Goal: Task Accomplishment & Management: Manage account settings

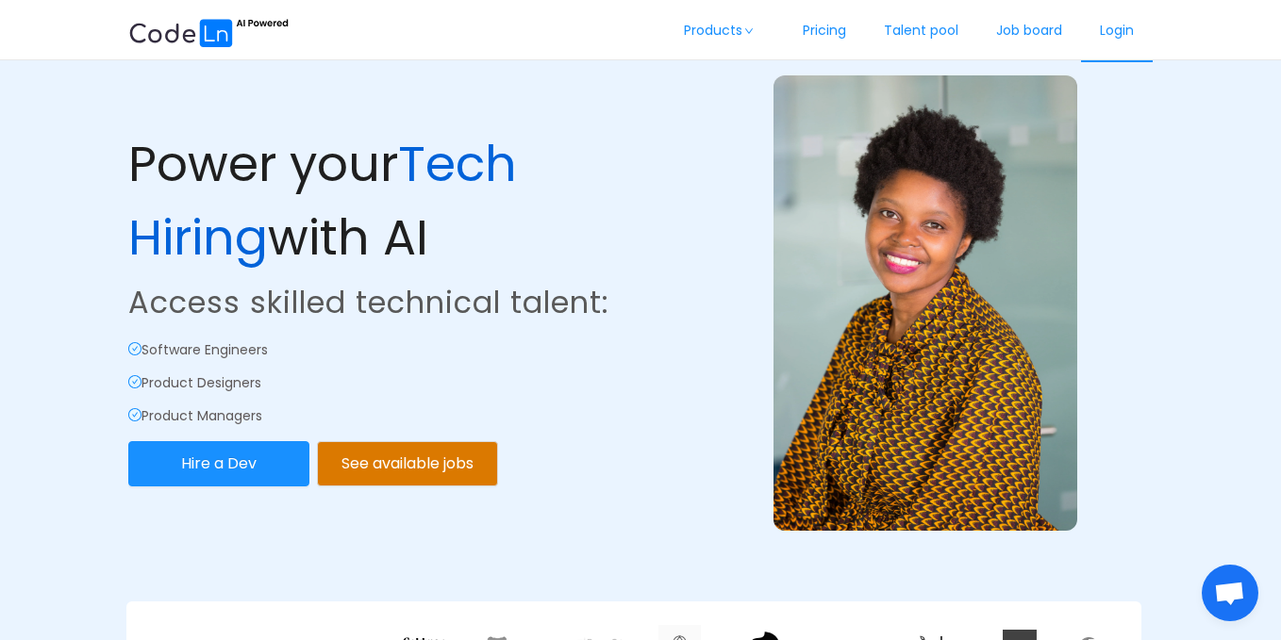
click at [1110, 51] on link "Login" at bounding box center [1117, 31] width 72 height 62
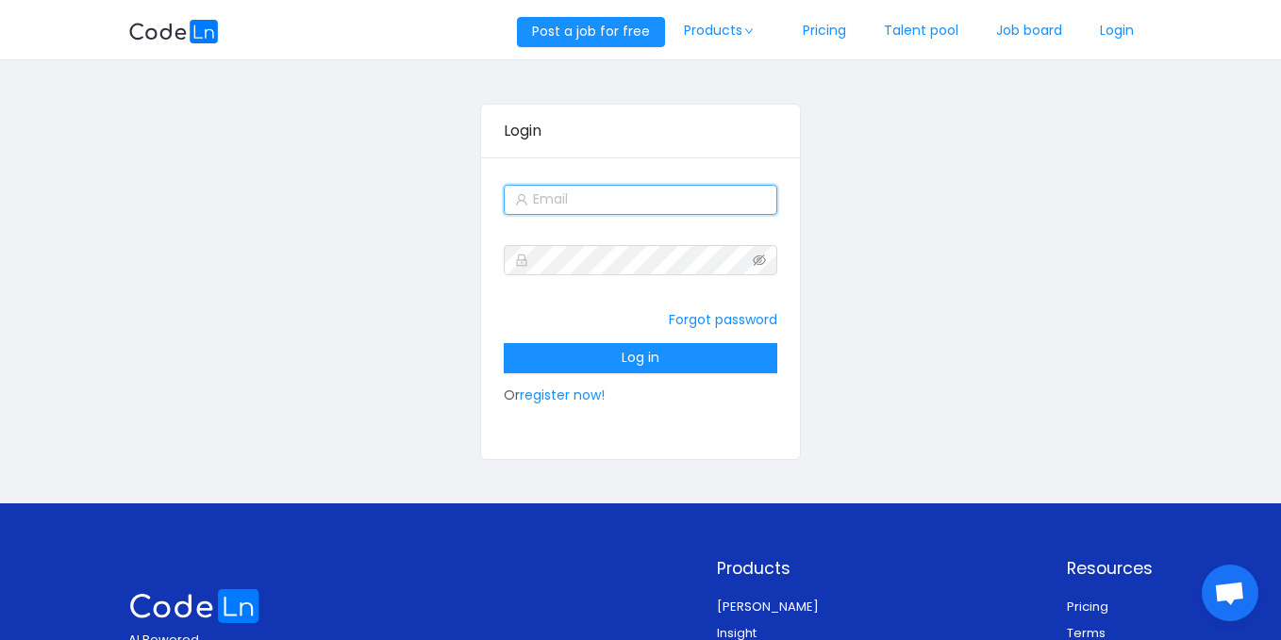
type input "sales@codeln.com"
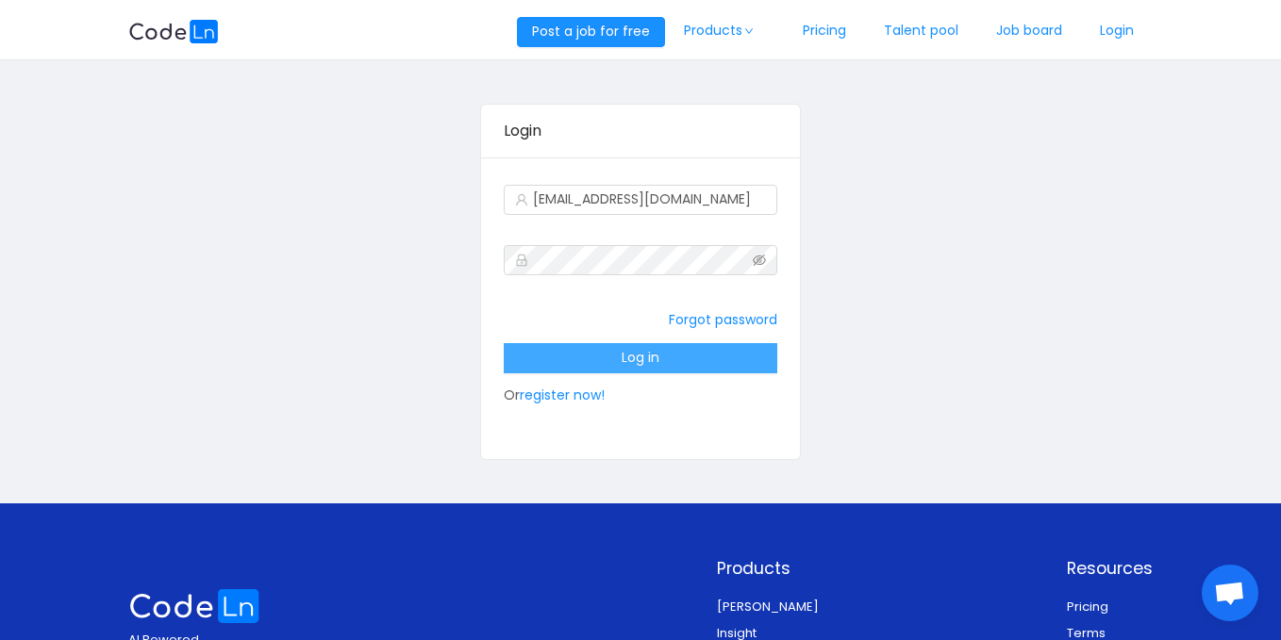
click at [625, 362] on button "Log in" at bounding box center [641, 358] width 274 height 30
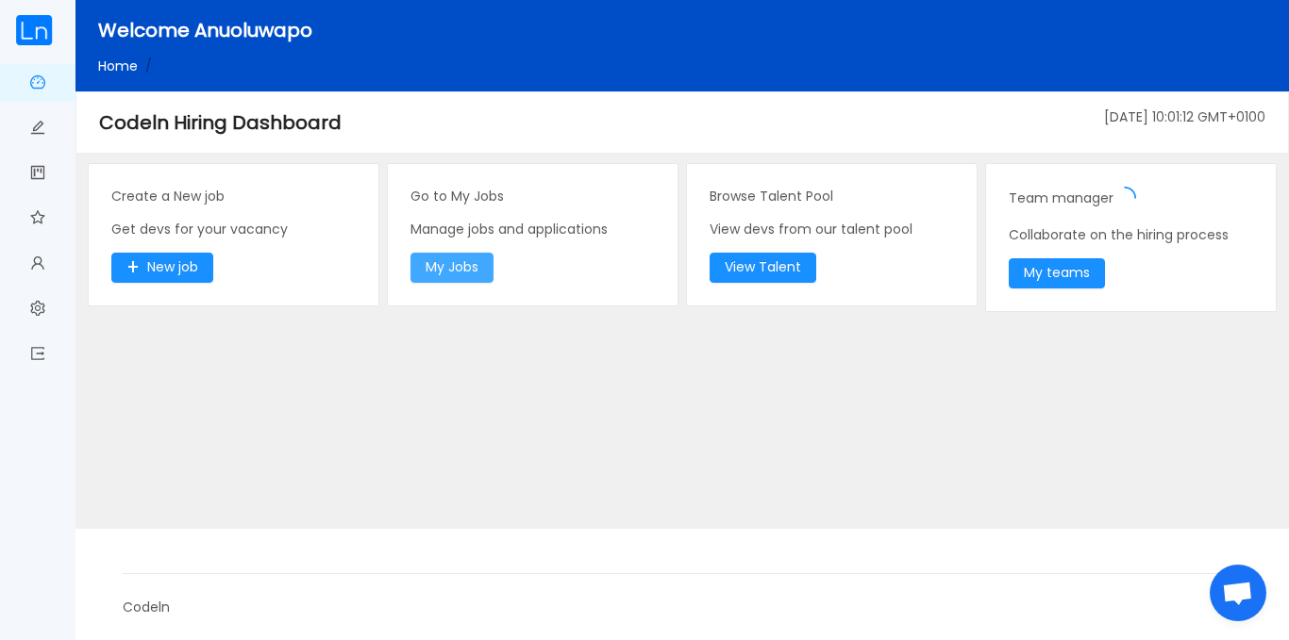
click at [465, 266] on button "My Jobs" at bounding box center [451, 268] width 83 height 30
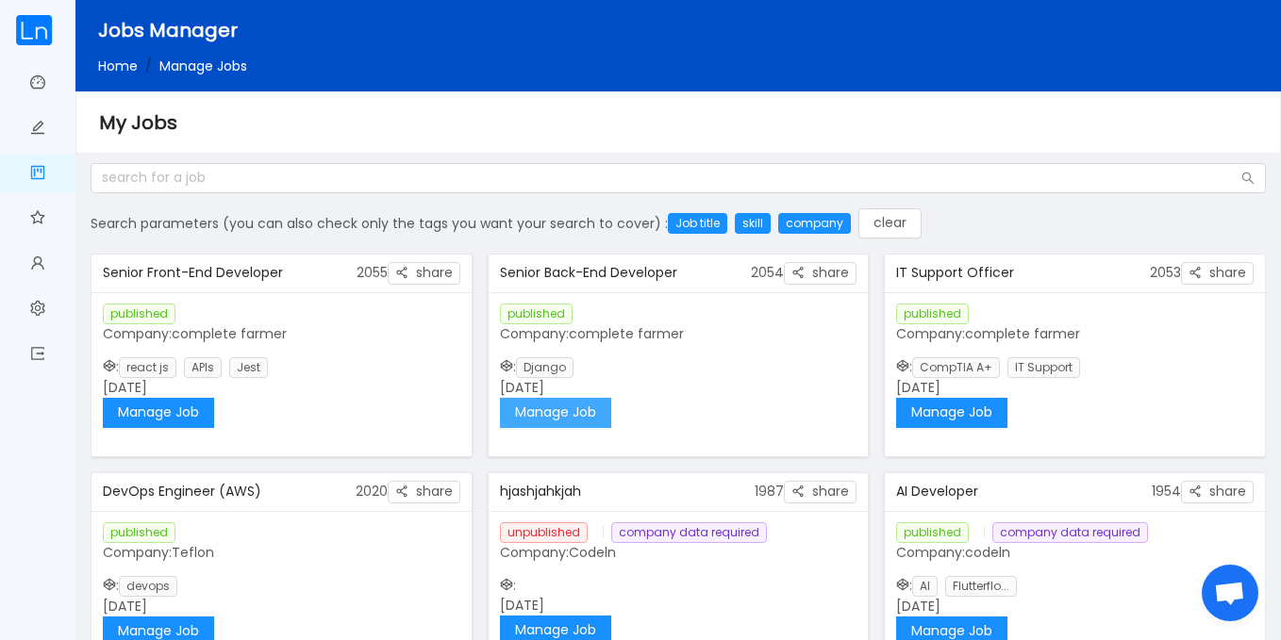
click at [593, 409] on button "Manage Job" at bounding box center [555, 413] width 111 height 30
click at [979, 420] on button "Manage Job" at bounding box center [951, 413] width 111 height 30
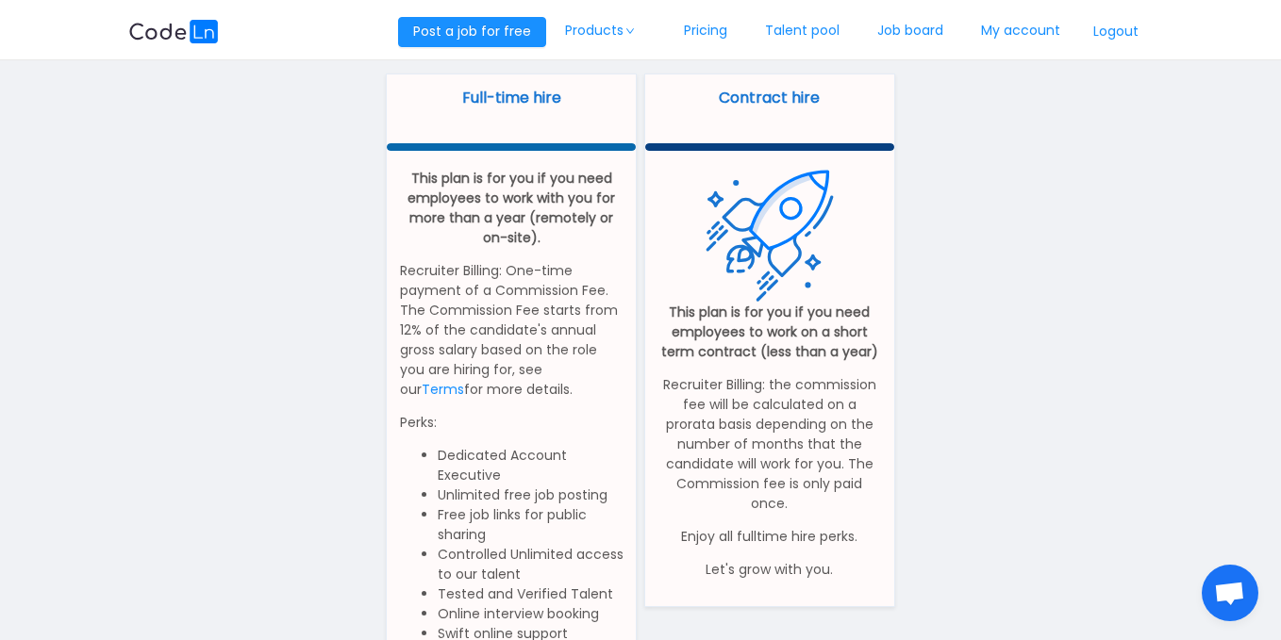
scroll to position [48, 0]
